Goal: Information Seeking & Learning: Learn about a topic

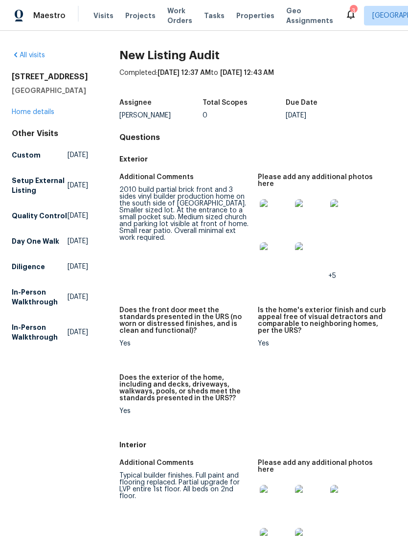
click at [274, 206] on img at bounding box center [275, 214] width 31 height 31
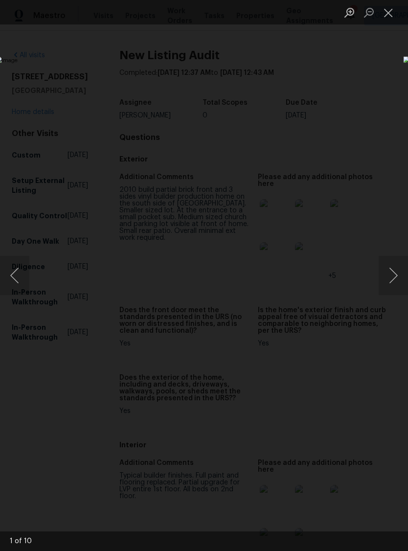
click at [392, 275] on button "Next image" at bounding box center [393, 275] width 29 height 39
click at [394, 276] on button "Next image" at bounding box center [393, 275] width 29 height 39
click at [393, 278] on button "Next image" at bounding box center [393, 275] width 29 height 39
click at [395, 275] on button "Next image" at bounding box center [393, 275] width 29 height 39
click at [395, 273] on button "Next image" at bounding box center [393, 275] width 29 height 39
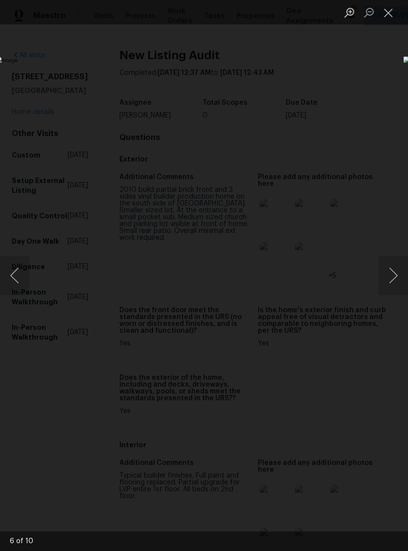
click at [396, 272] on button "Next image" at bounding box center [393, 275] width 29 height 39
click at [399, 273] on button "Next image" at bounding box center [393, 275] width 29 height 39
click at [397, 273] on button "Next image" at bounding box center [393, 275] width 29 height 39
click at [396, 275] on button "Next image" at bounding box center [393, 275] width 29 height 39
click at [395, 276] on button "Next image" at bounding box center [393, 275] width 29 height 39
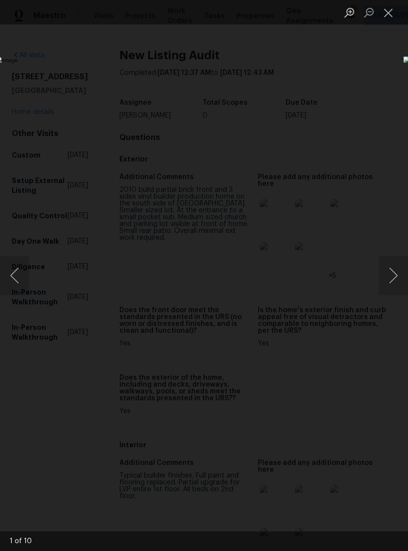
click at [385, 8] on button "Close lightbox" at bounding box center [389, 12] width 20 height 17
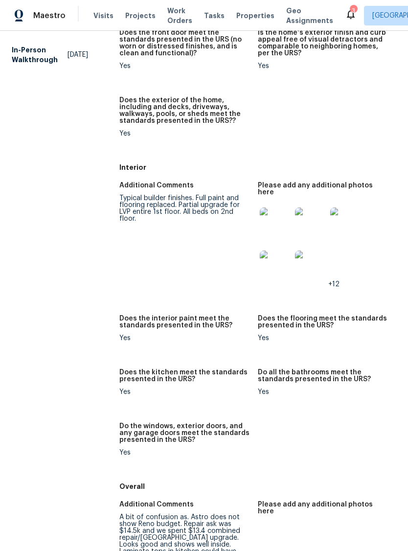
scroll to position [279, 0]
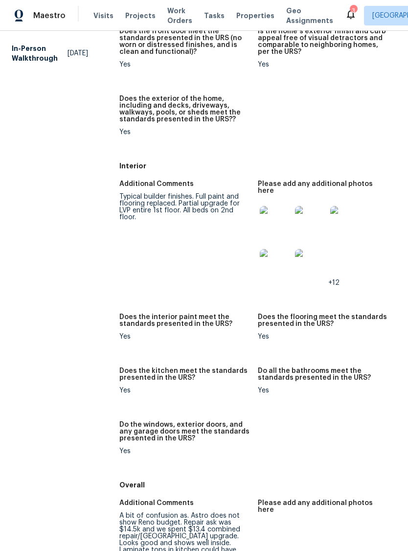
click at [263, 211] on img at bounding box center [275, 221] width 31 height 31
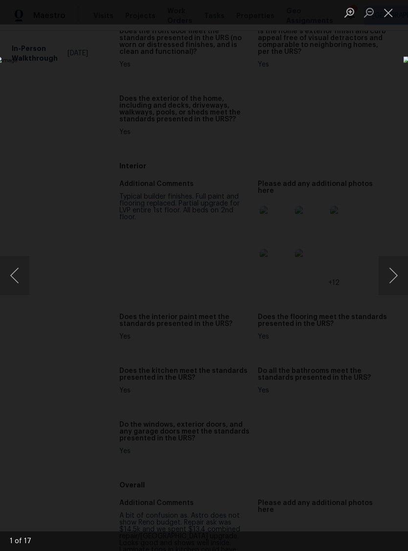
click at [396, 278] on button "Next image" at bounding box center [393, 275] width 29 height 39
click at [394, 281] on button "Next image" at bounding box center [393, 275] width 29 height 39
click at [397, 279] on button "Next image" at bounding box center [393, 275] width 29 height 39
click at [394, 281] on button "Next image" at bounding box center [393, 275] width 29 height 39
click at [398, 277] on button "Next image" at bounding box center [393, 275] width 29 height 39
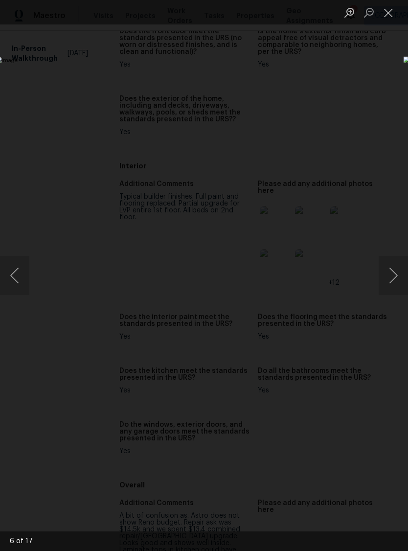
click at [396, 279] on button "Next image" at bounding box center [393, 275] width 29 height 39
click at [394, 280] on button "Next image" at bounding box center [393, 275] width 29 height 39
click at [392, 279] on button "Next image" at bounding box center [393, 275] width 29 height 39
click at [393, 277] on button "Next image" at bounding box center [393, 275] width 29 height 39
click at [391, 277] on button "Next image" at bounding box center [393, 275] width 29 height 39
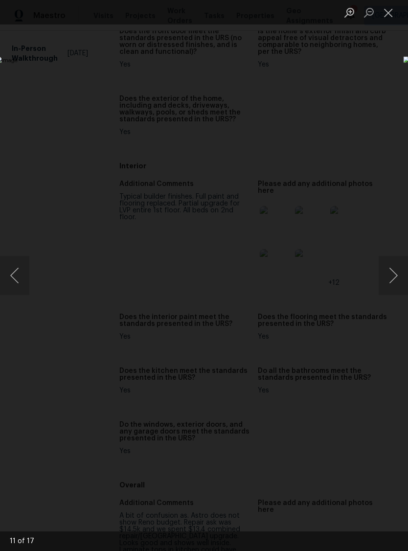
click at [394, 276] on button "Next image" at bounding box center [393, 275] width 29 height 39
click at [388, 269] on button "Next image" at bounding box center [393, 275] width 29 height 39
click at [395, 278] on button "Next image" at bounding box center [393, 275] width 29 height 39
click at [390, 279] on button "Next image" at bounding box center [393, 275] width 29 height 39
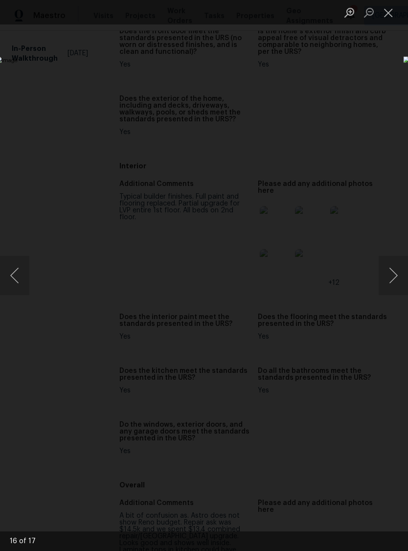
click at [392, 274] on button "Next image" at bounding box center [393, 275] width 29 height 39
click at [395, 272] on button "Next image" at bounding box center [393, 275] width 29 height 39
click at [386, 16] on button "Close lightbox" at bounding box center [389, 12] width 20 height 17
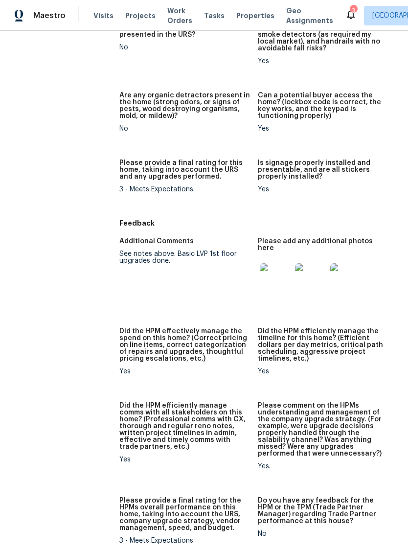
scroll to position [870, 0]
click at [273, 263] on img at bounding box center [275, 278] width 31 height 31
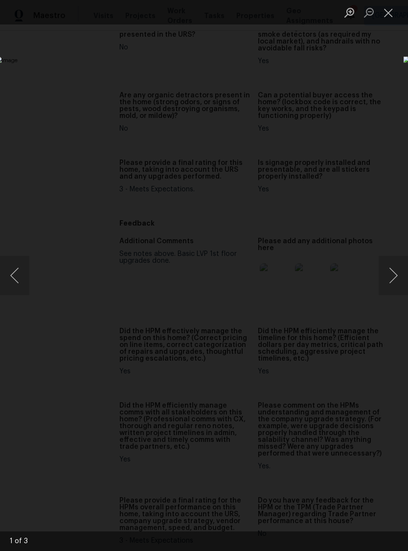
click at [395, 273] on button "Next image" at bounding box center [393, 275] width 29 height 39
click at [397, 274] on button "Next image" at bounding box center [393, 275] width 29 height 39
click at [395, 277] on button "Next image" at bounding box center [393, 275] width 29 height 39
click at [390, 15] on button "Close lightbox" at bounding box center [389, 12] width 20 height 17
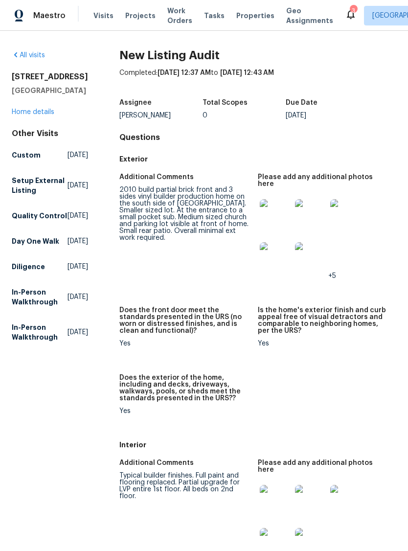
scroll to position [0, 0]
